Goal: Transaction & Acquisition: Purchase product/service

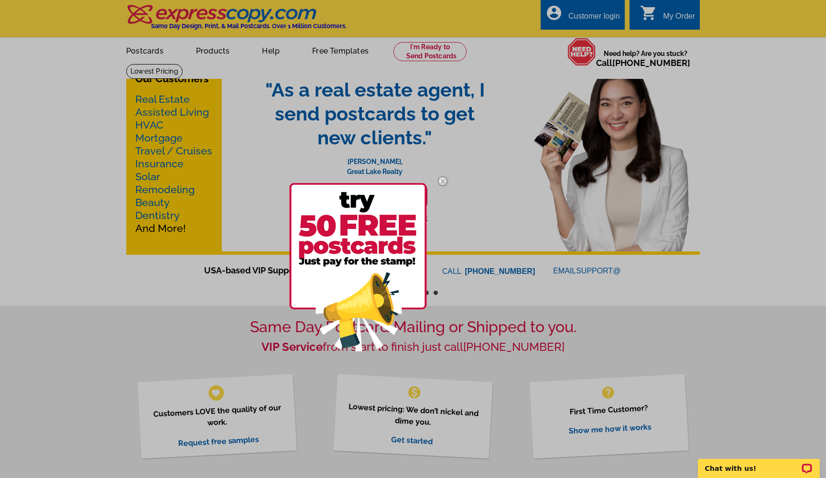
click at [145, 37] on div at bounding box center [413, 239] width 826 height 478
click at [443, 180] on img at bounding box center [443, 181] width 28 height 28
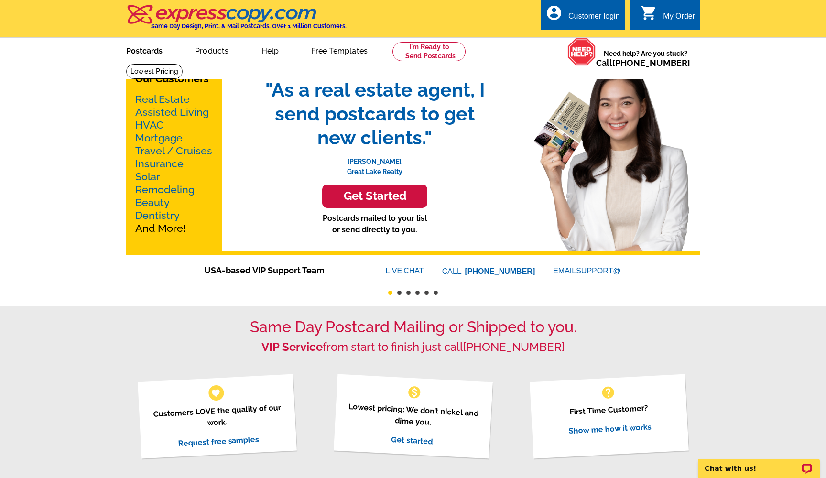
click at [151, 48] on link "Postcards" at bounding box center [144, 50] width 67 height 22
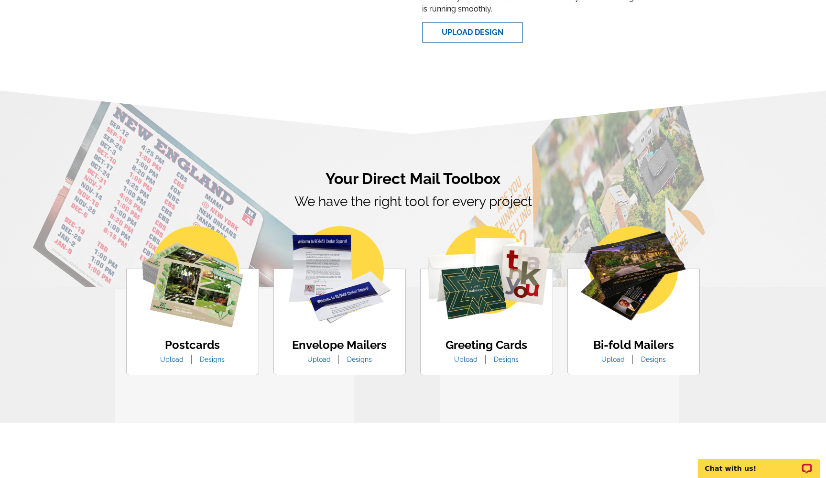
scroll to position [412, 0]
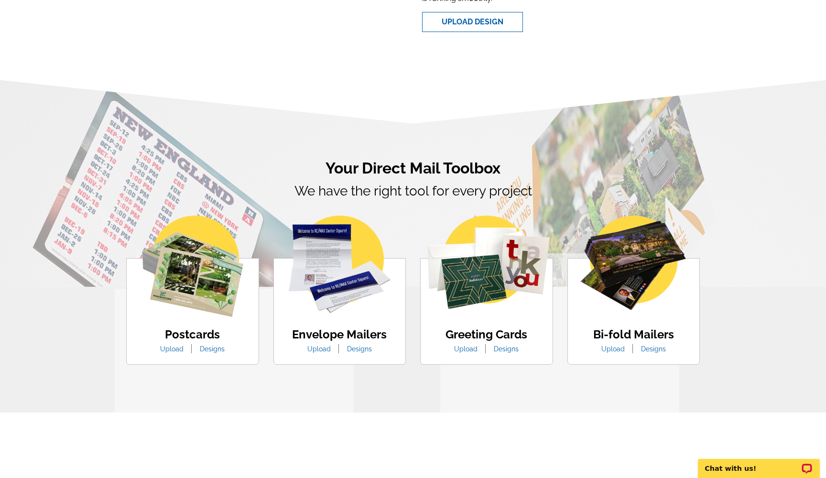
click at [222, 279] on img at bounding box center [192, 266] width 101 height 101
click at [167, 348] on link "Upload" at bounding box center [172, 349] width 38 height 8
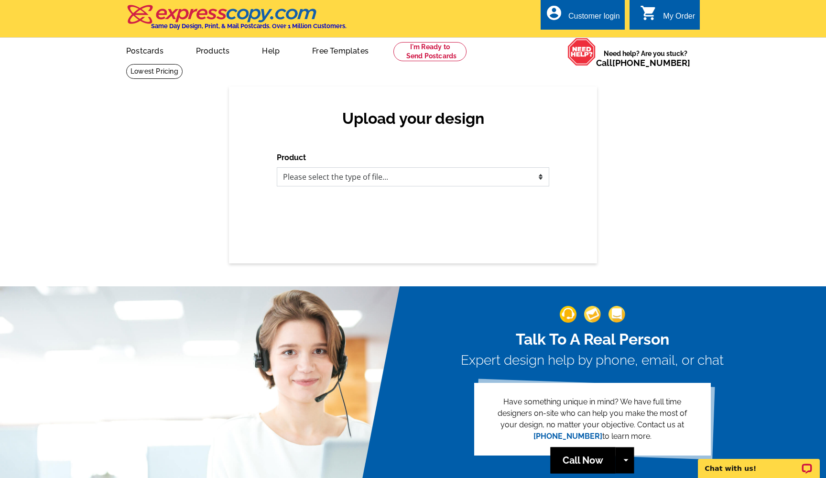
select select "1"
